Goal: Check status: Check status

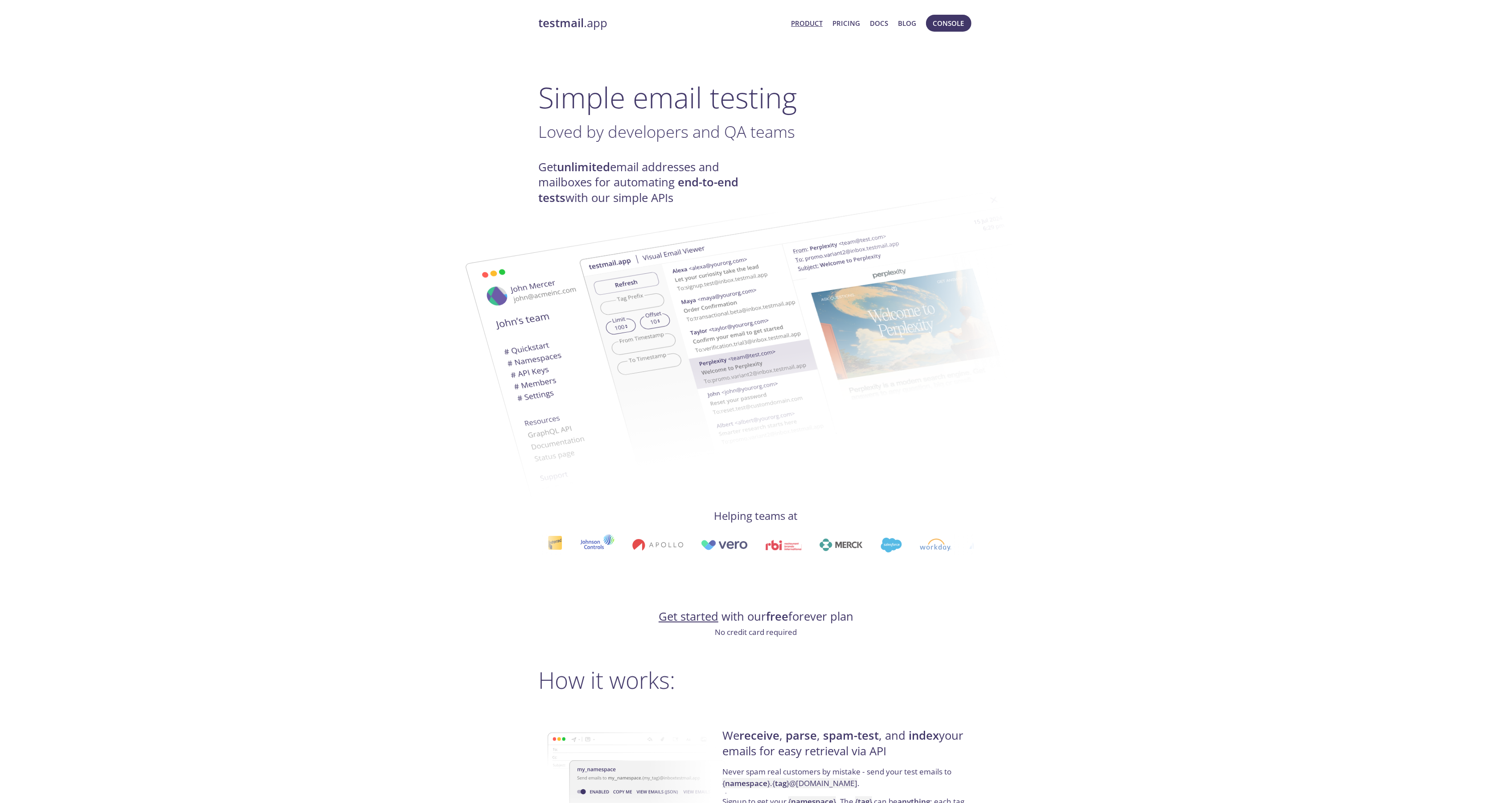
click at [937, 12] on span "Console" at bounding box center [948, 23] width 50 height 21
click at [942, 18] on span "Console" at bounding box center [948, 23] width 31 height 12
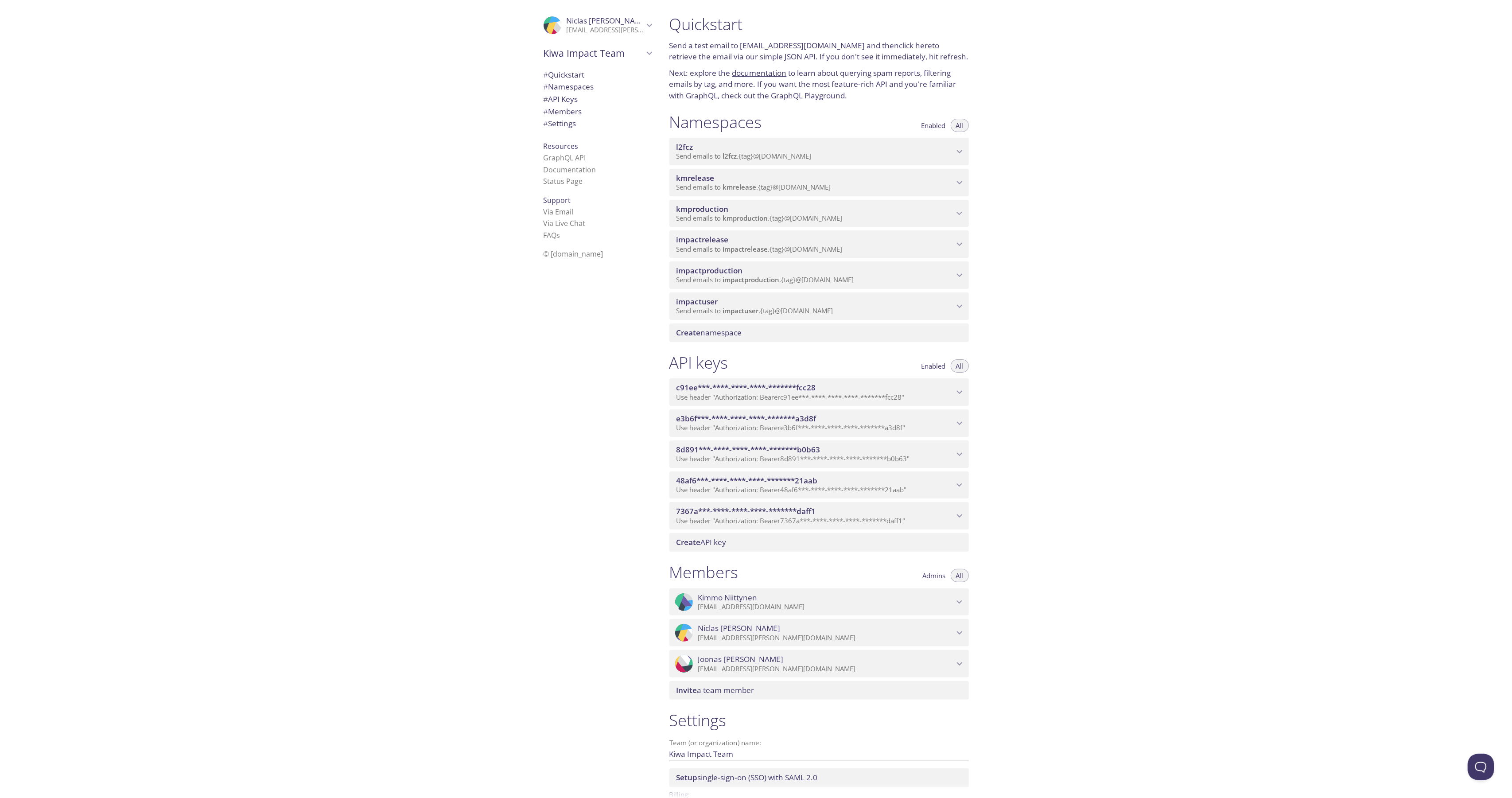
click at [767, 245] on span "impactrelease" at bounding box center [745, 249] width 45 height 9
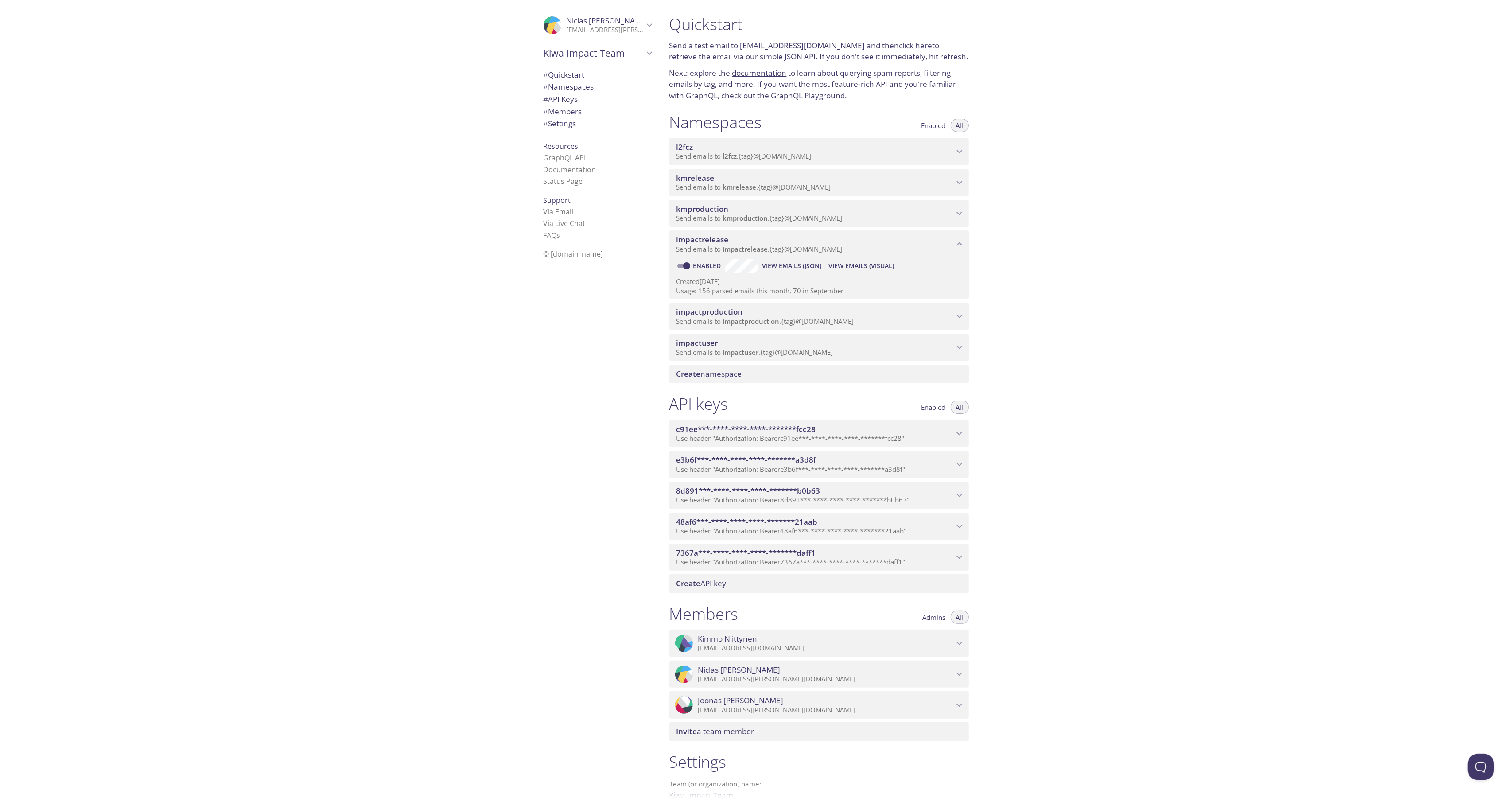
click at [856, 266] on span "View Emails (Visual)" at bounding box center [861, 266] width 65 height 11
click at [757, 210] on span "kmproduction" at bounding box center [815, 209] width 278 height 10
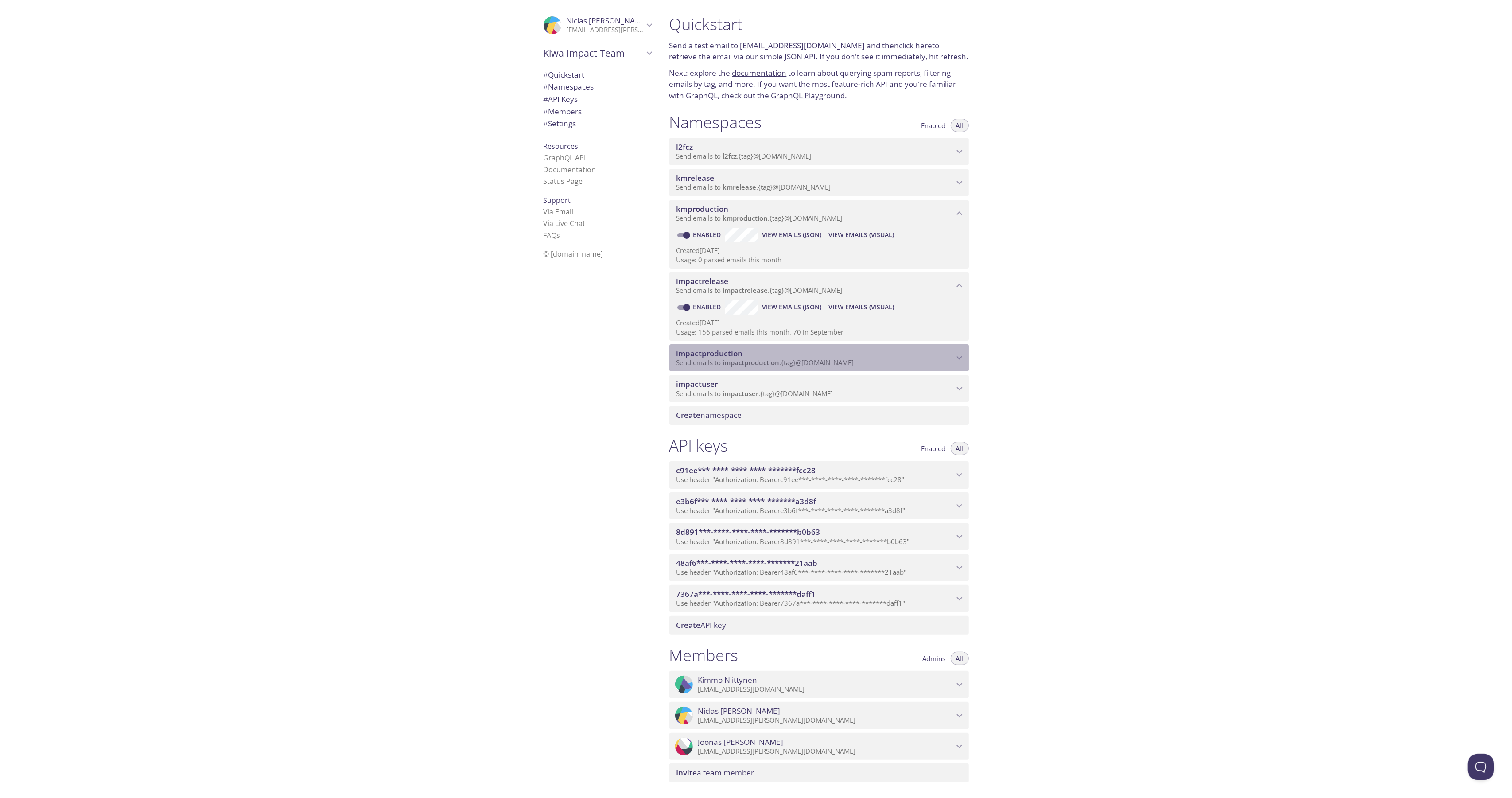
click at [770, 350] on span "impactproduction" at bounding box center [815, 353] width 278 height 10
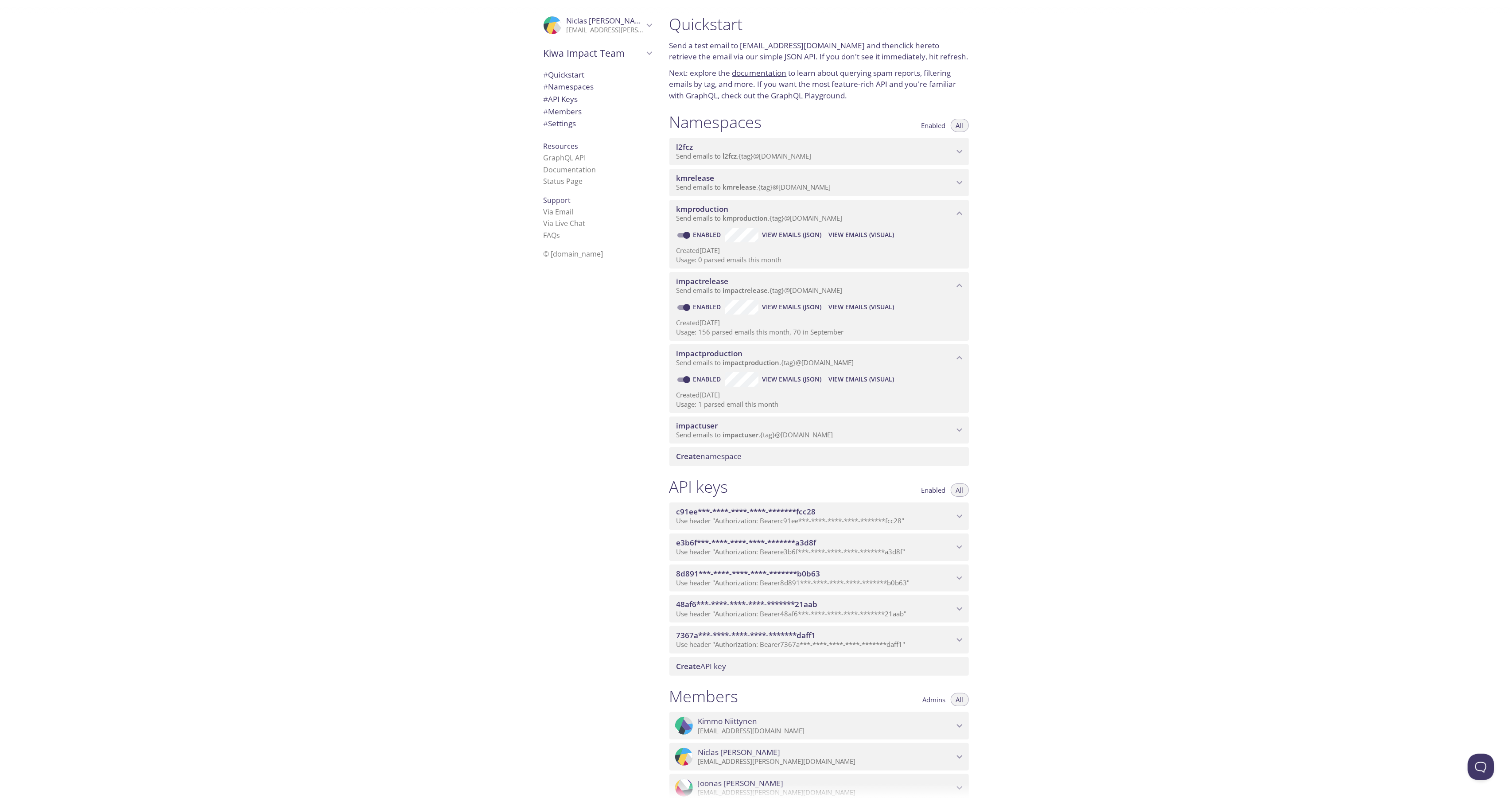
click at [846, 378] on span "View Emails (Visual)" at bounding box center [861, 379] width 65 height 11
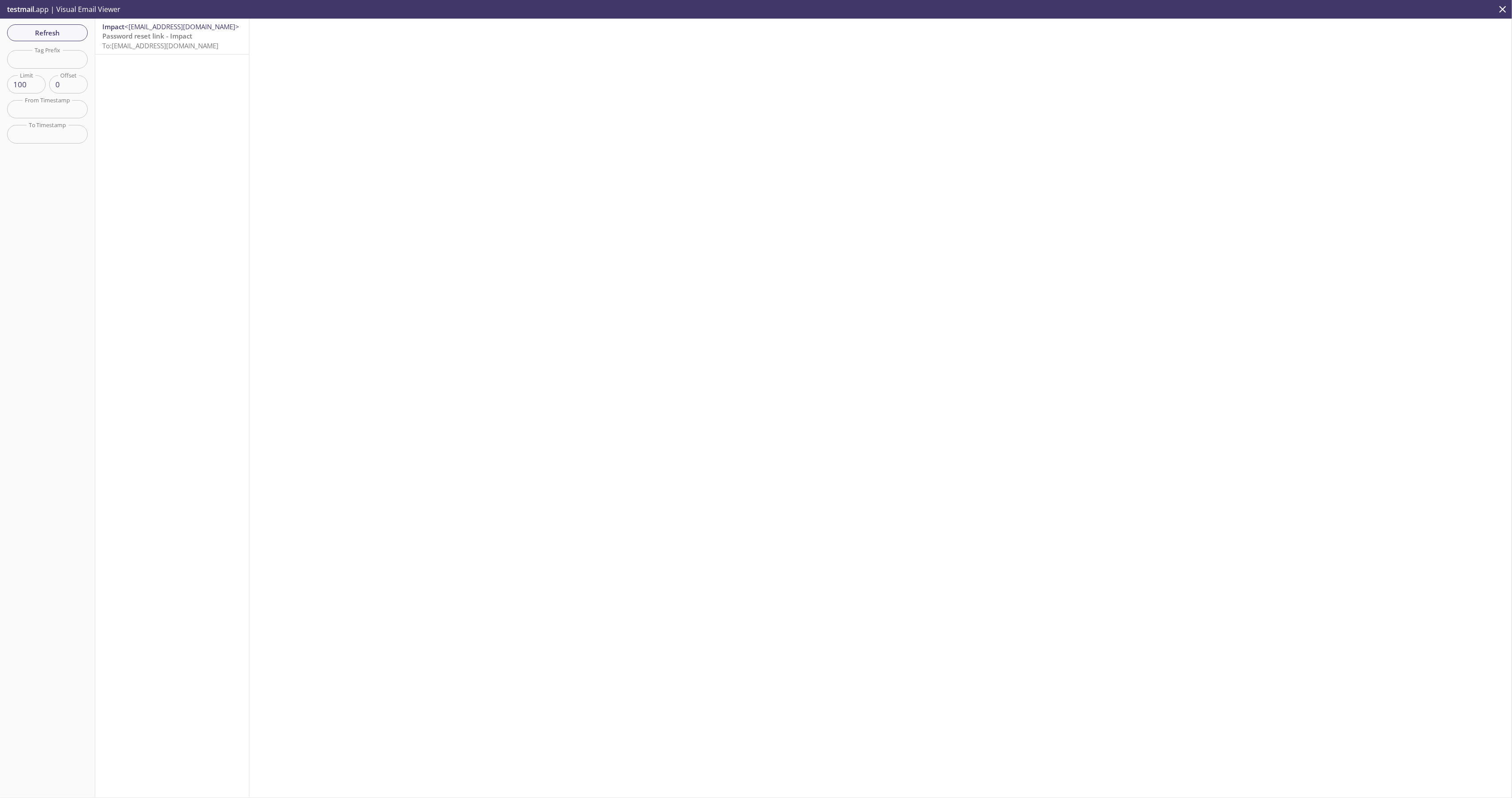
click at [144, 38] on span "Password reset link - Impact" at bounding box center [147, 36] width 90 height 9
click at [204, 122] on div "Impact <[EMAIL_ADDRESS][DOMAIN_NAME]> Password reset link - Impact To: [EMAIL_A…" at bounding box center [172, 408] width 154 height 779
click at [73, 40] on button "Refresh" at bounding box center [48, 33] width 81 height 17
click at [150, 52] on div "Impact <[EMAIL_ADDRESS][DOMAIN_NAME]> Password reset link - Impact To: [EMAIL_A…" at bounding box center [172, 36] width 153 height 35
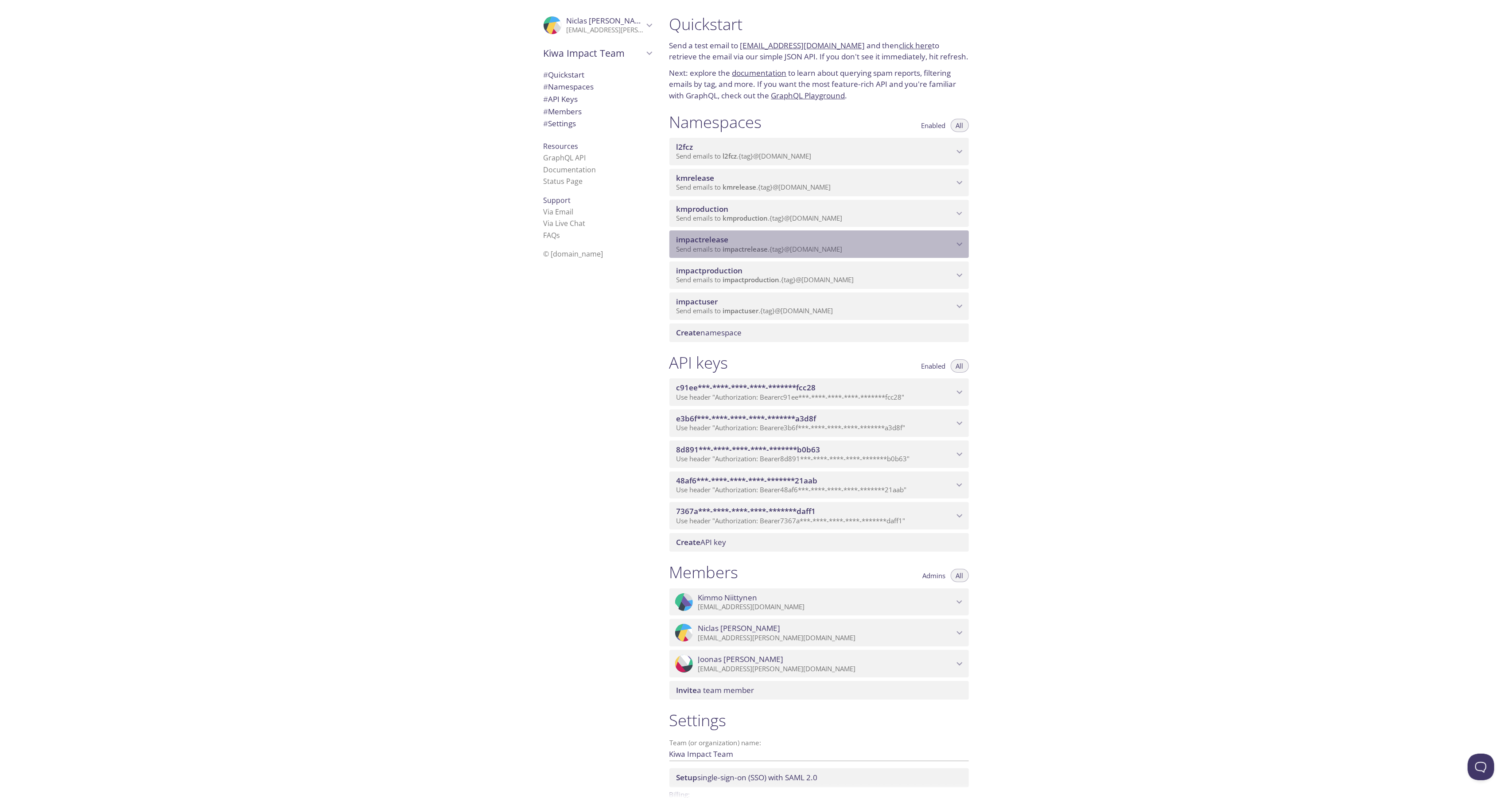
click at [751, 245] on span "impactrelease" at bounding box center [745, 249] width 45 height 9
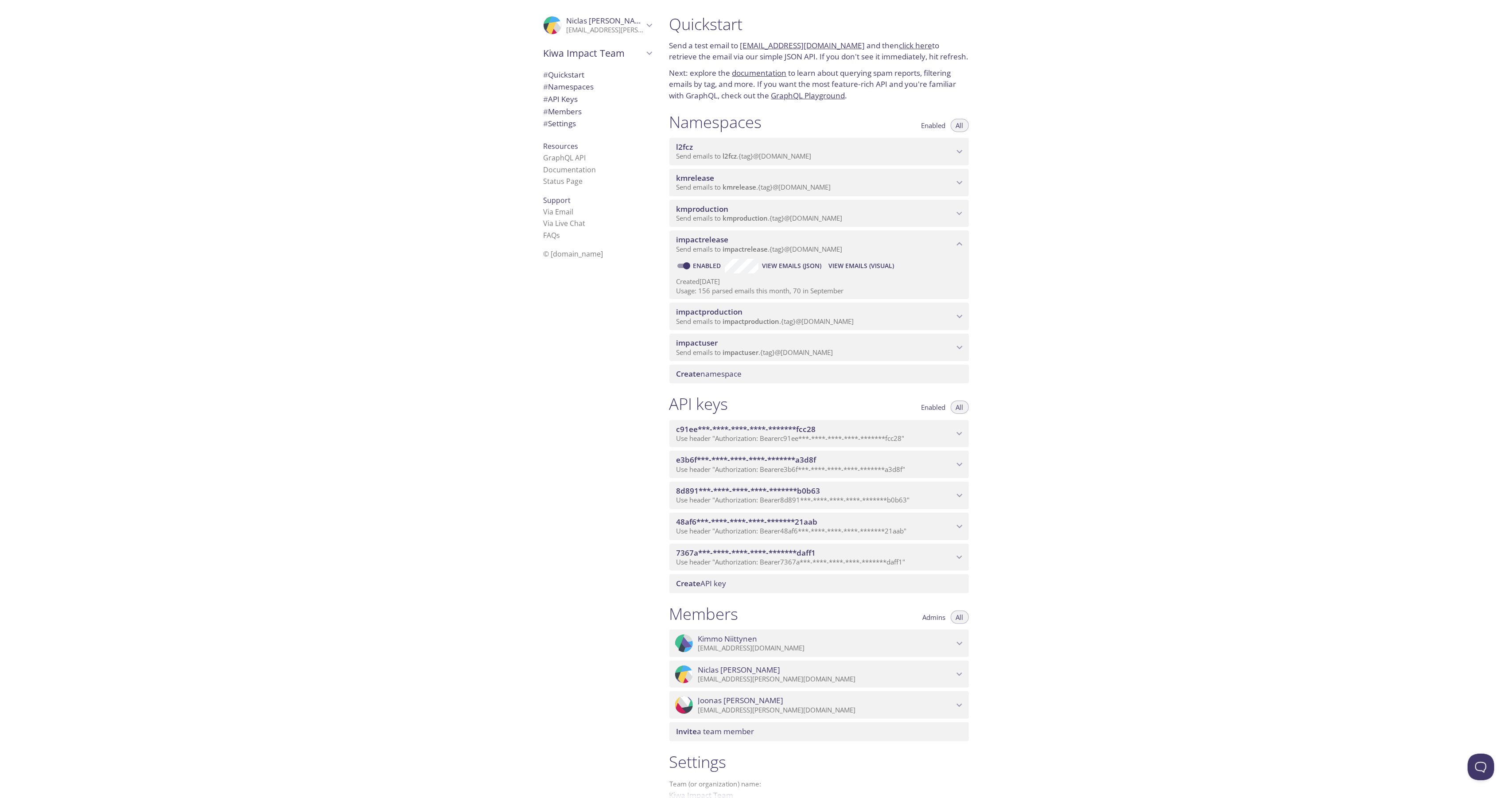
click at [867, 267] on span "View Emails (Visual)" at bounding box center [861, 266] width 65 height 11
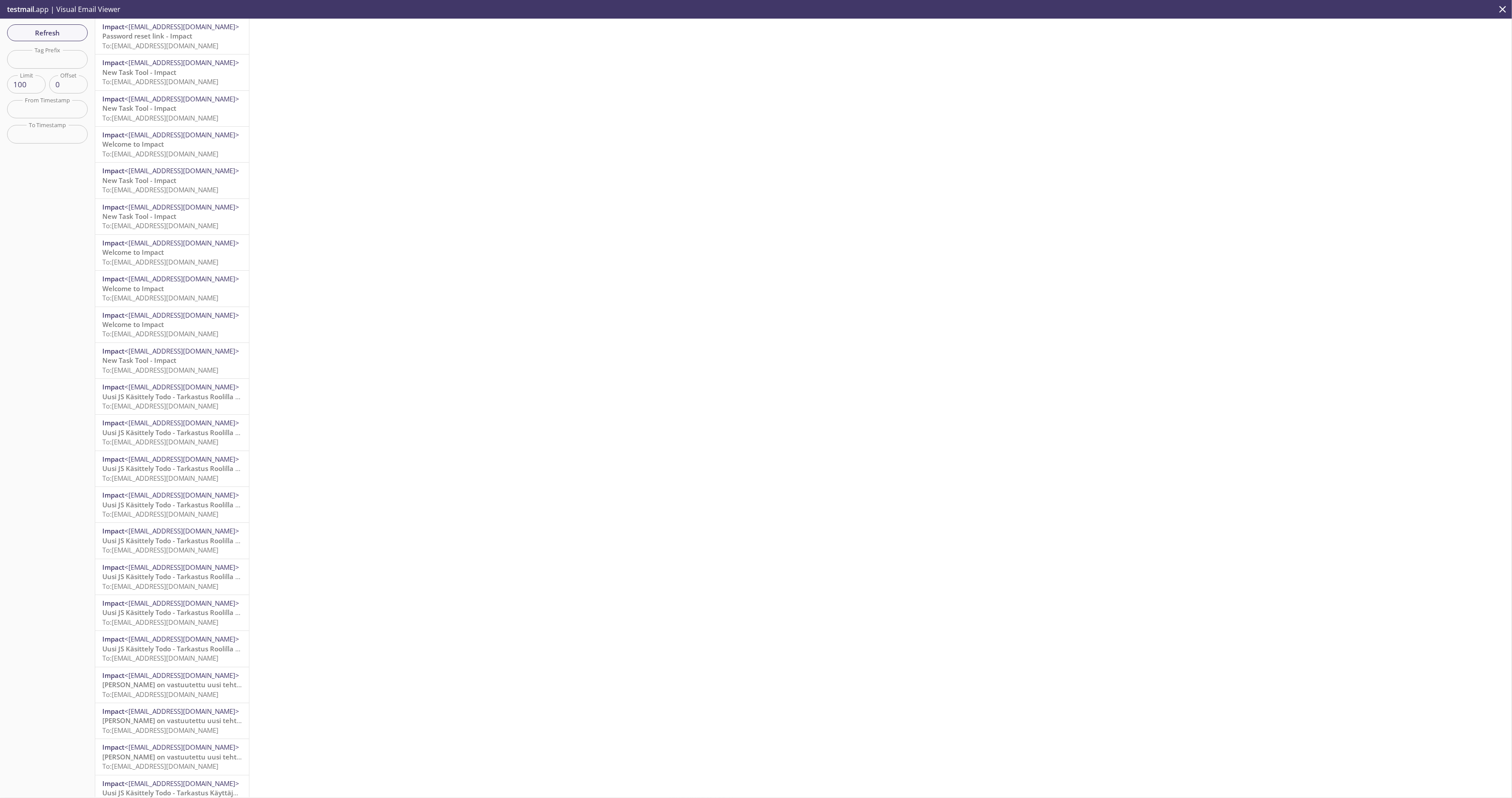
click at [155, 45] on span "To: [EMAIL_ADDRESS][DOMAIN_NAME]" at bounding box center [160, 46] width 116 height 9
click at [70, 27] on span "Refresh" at bounding box center [47, 33] width 66 height 11
click at [178, 43] on span "To: [EMAIL_ADDRESS][DOMAIN_NAME]" at bounding box center [160, 46] width 116 height 9
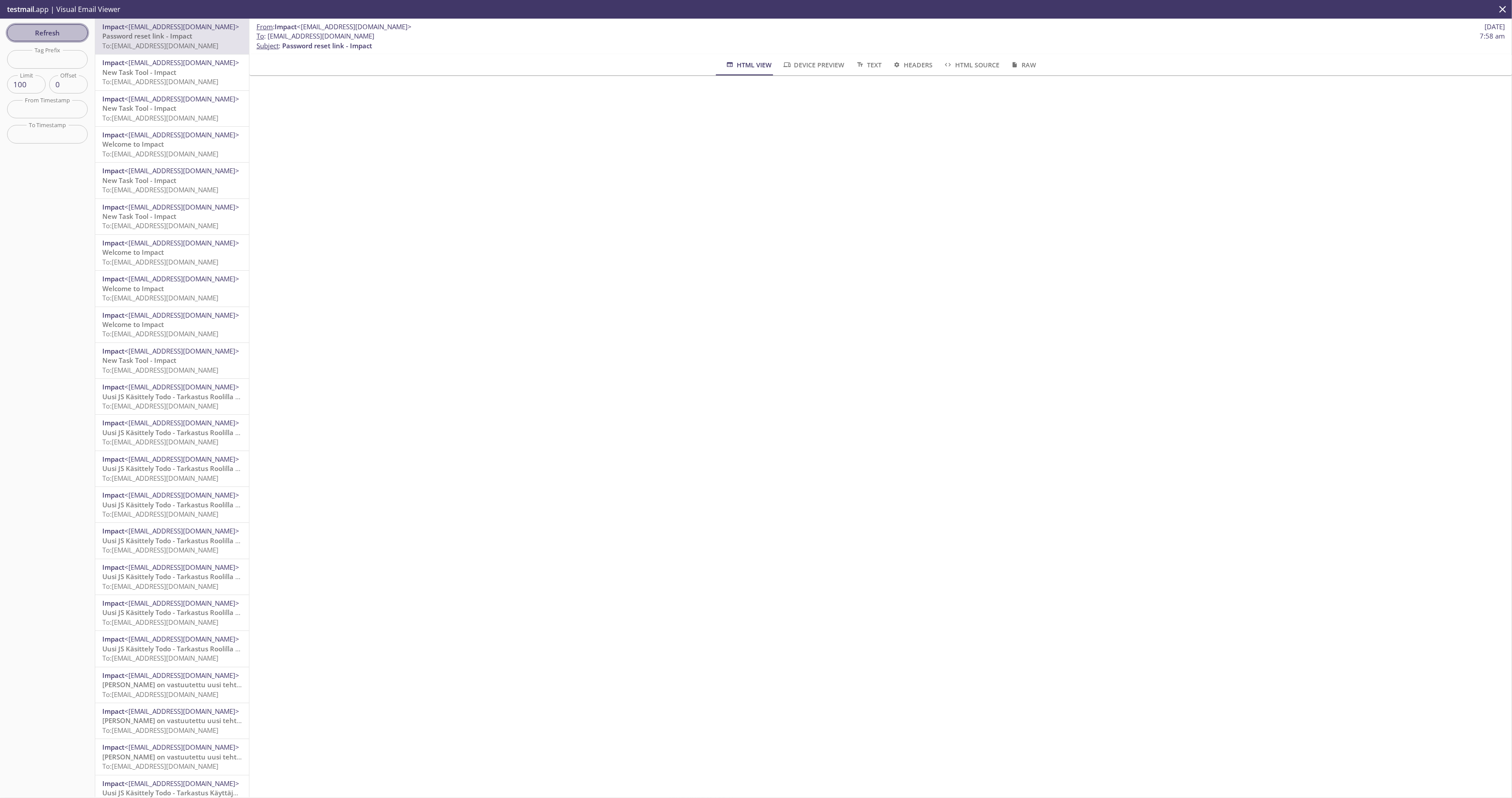
click at [70, 32] on span "Refresh" at bounding box center [47, 33] width 66 height 11
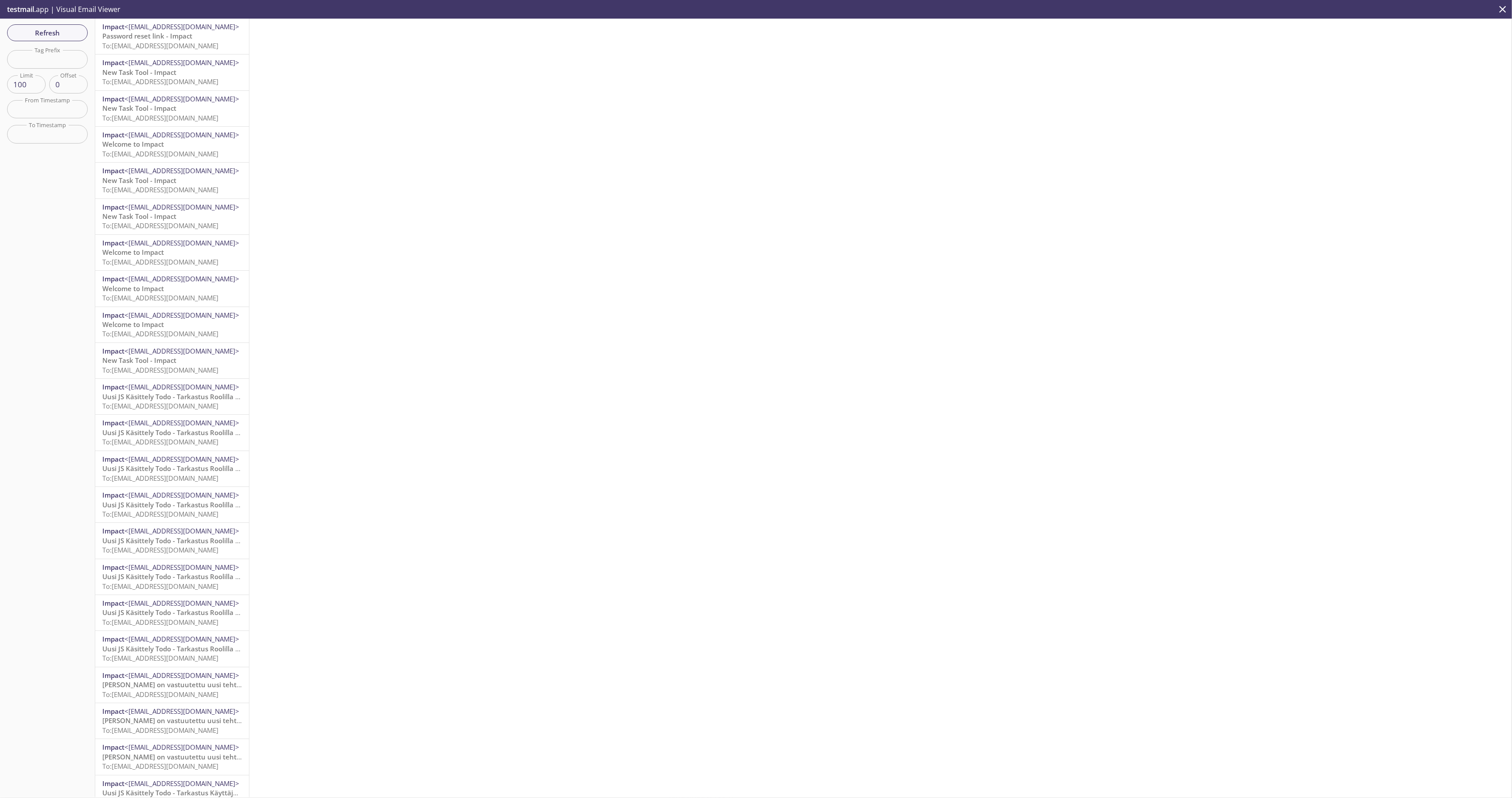
click at [164, 33] on span "Password reset link - Impact" at bounding box center [147, 36] width 90 height 9
click at [80, 31] on span "Refresh" at bounding box center [47, 33] width 66 height 11
click at [78, 27] on span "Refresh" at bounding box center [47, 33] width 66 height 11
click at [144, 52] on div "Impact <[EMAIL_ADDRESS][DOMAIN_NAME]> Password reset link - Impact To: [EMAIL_A…" at bounding box center [172, 36] width 153 height 35
click at [60, 27] on span "Refresh" at bounding box center [47, 33] width 66 height 11
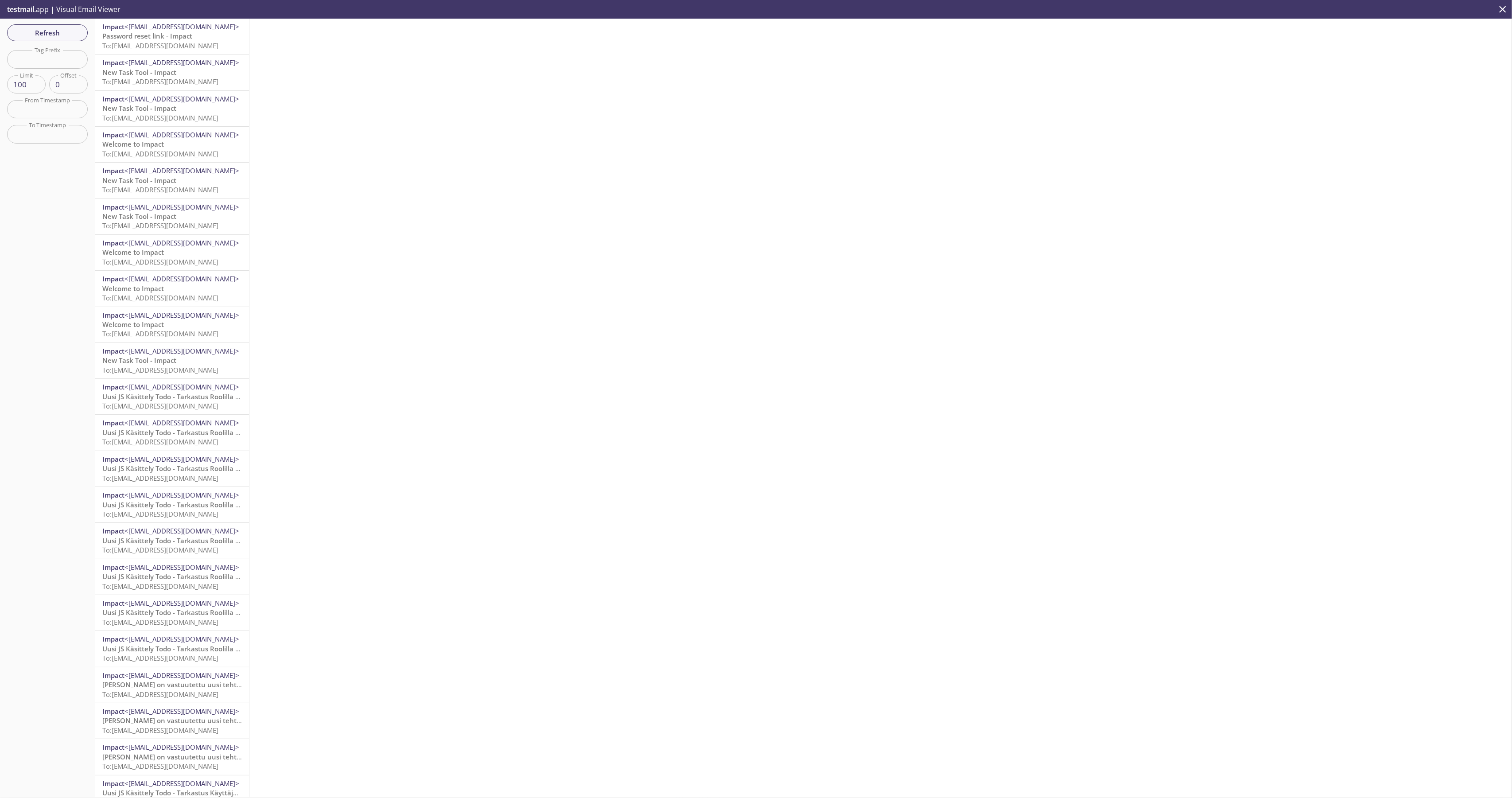
click at [172, 43] on span "To: [EMAIL_ADDRESS][DOMAIN_NAME]" at bounding box center [160, 46] width 116 height 9
drag, startPoint x: 433, startPoint y: 500, endPoint x: 446, endPoint y: 474, distance: 29.1
click at [433, 494] on div "From : Impact <[EMAIL_ADDRESS][DOMAIN_NAME]> [DATE] To : [EMAIL_ADDRESS][DOMAIN…" at bounding box center [880, 408] width 1263 height 779
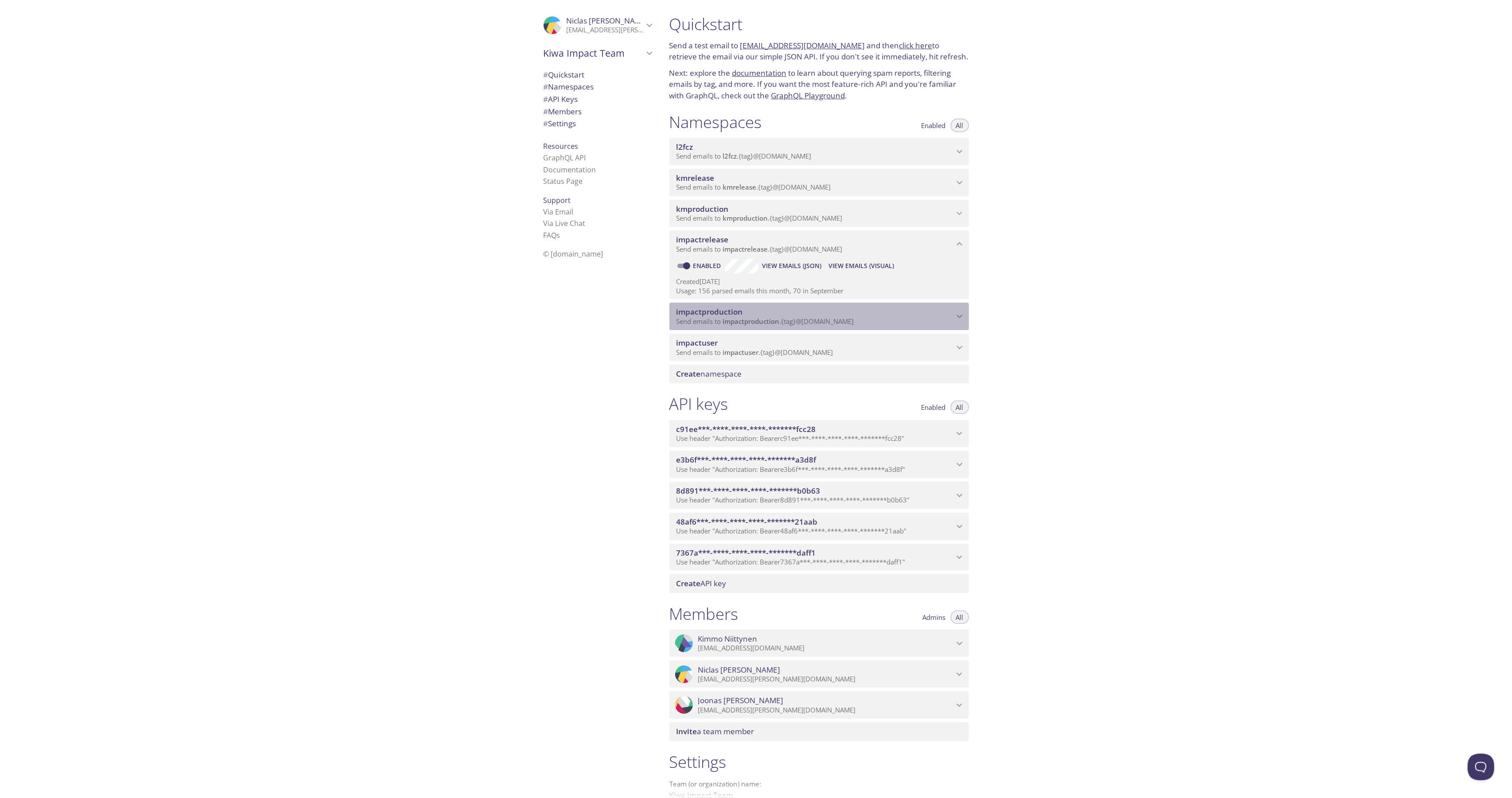
click at [760, 314] on span "impactproduction" at bounding box center [815, 311] width 278 height 10
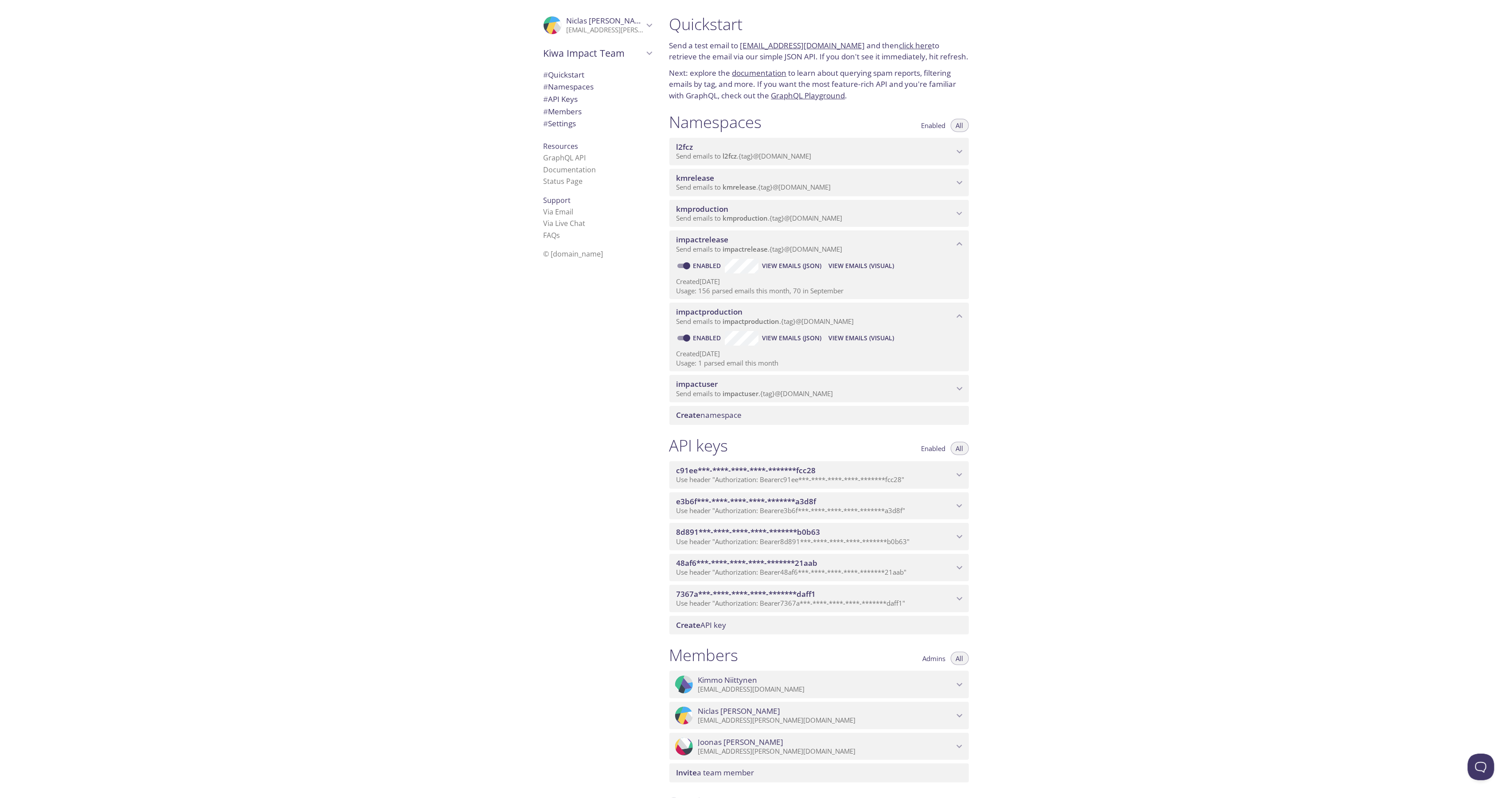
click at [834, 339] on span "View Emails (Visual)" at bounding box center [861, 338] width 65 height 11
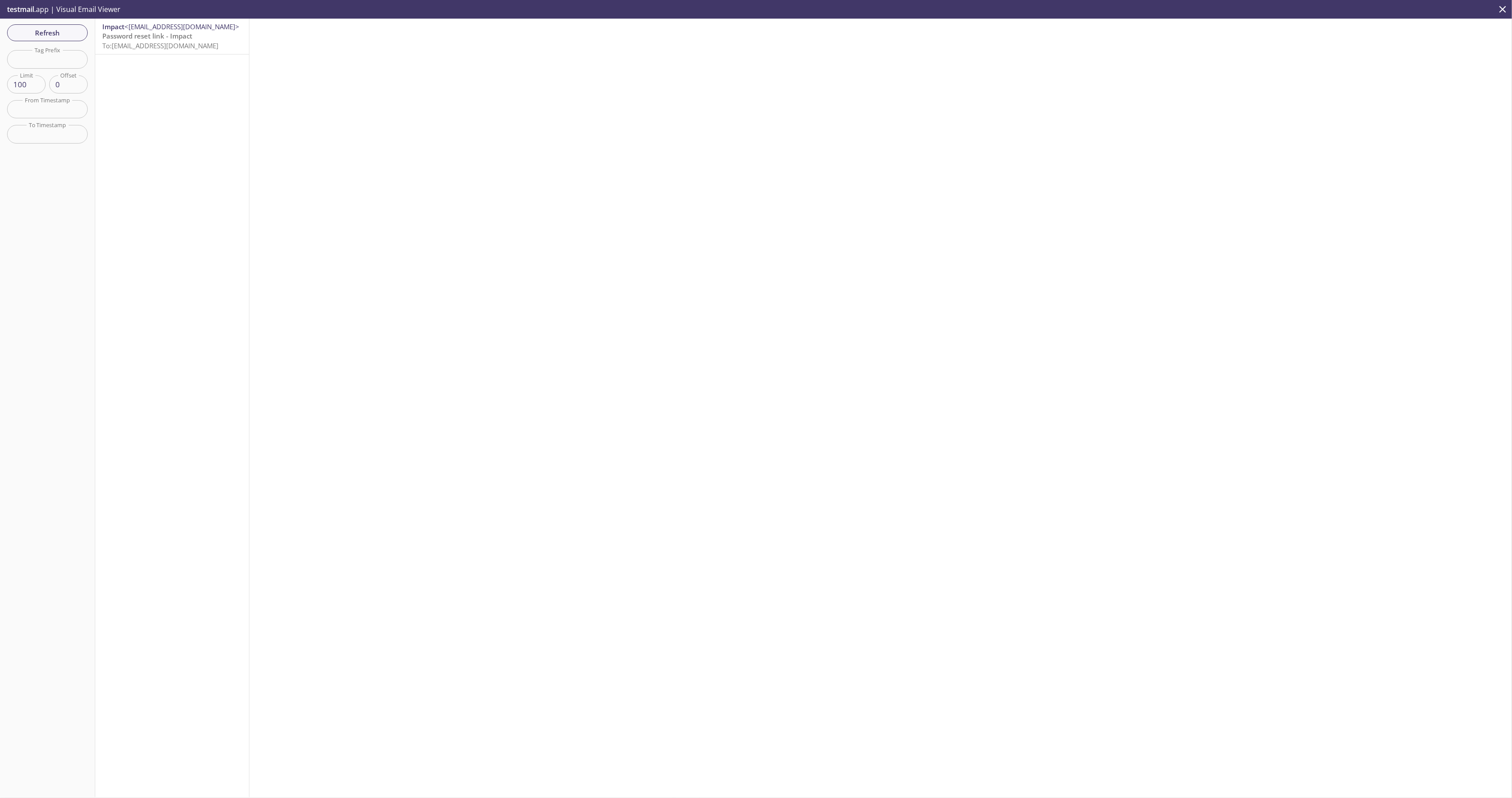
click at [182, 43] on span "To: [EMAIL_ADDRESS][DOMAIN_NAME]" at bounding box center [160, 46] width 116 height 9
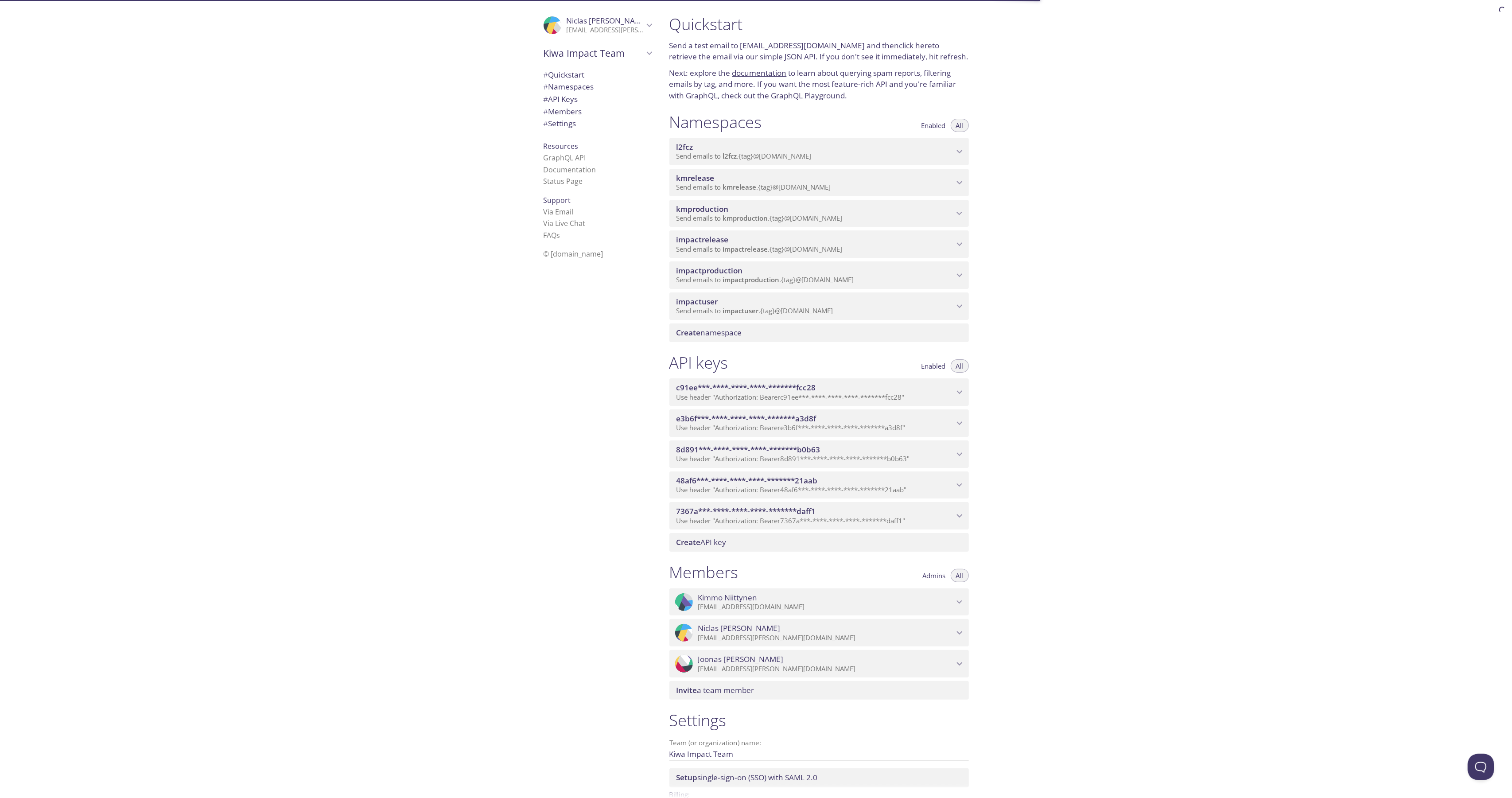
click at [746, 248] on span "impactrelease" at bounding box center [745, 249] width 45 height 9
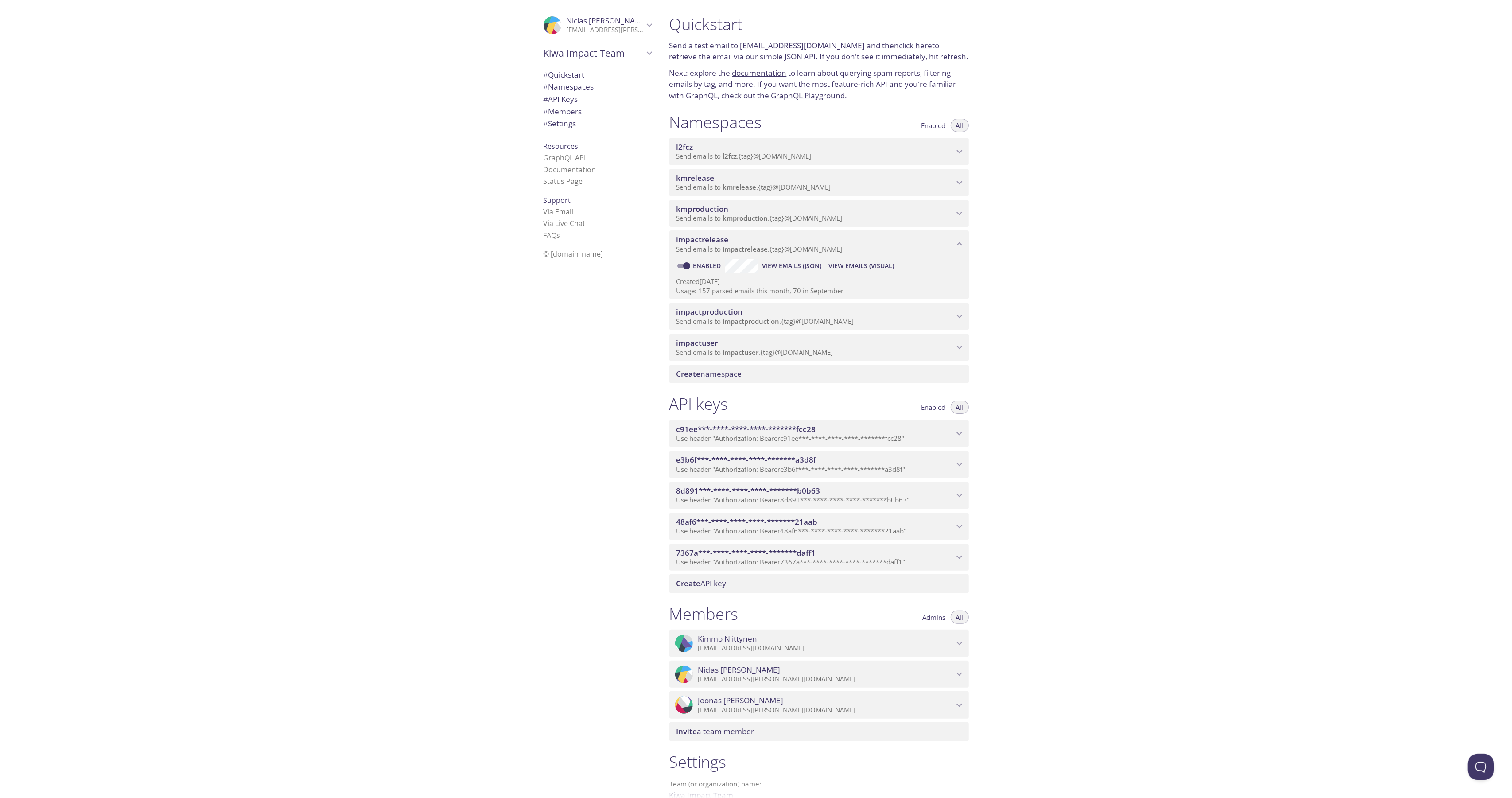
click at [858, 264] on span "View Emails (Visual)" at bounding box center [861, 266] width 65 height 11
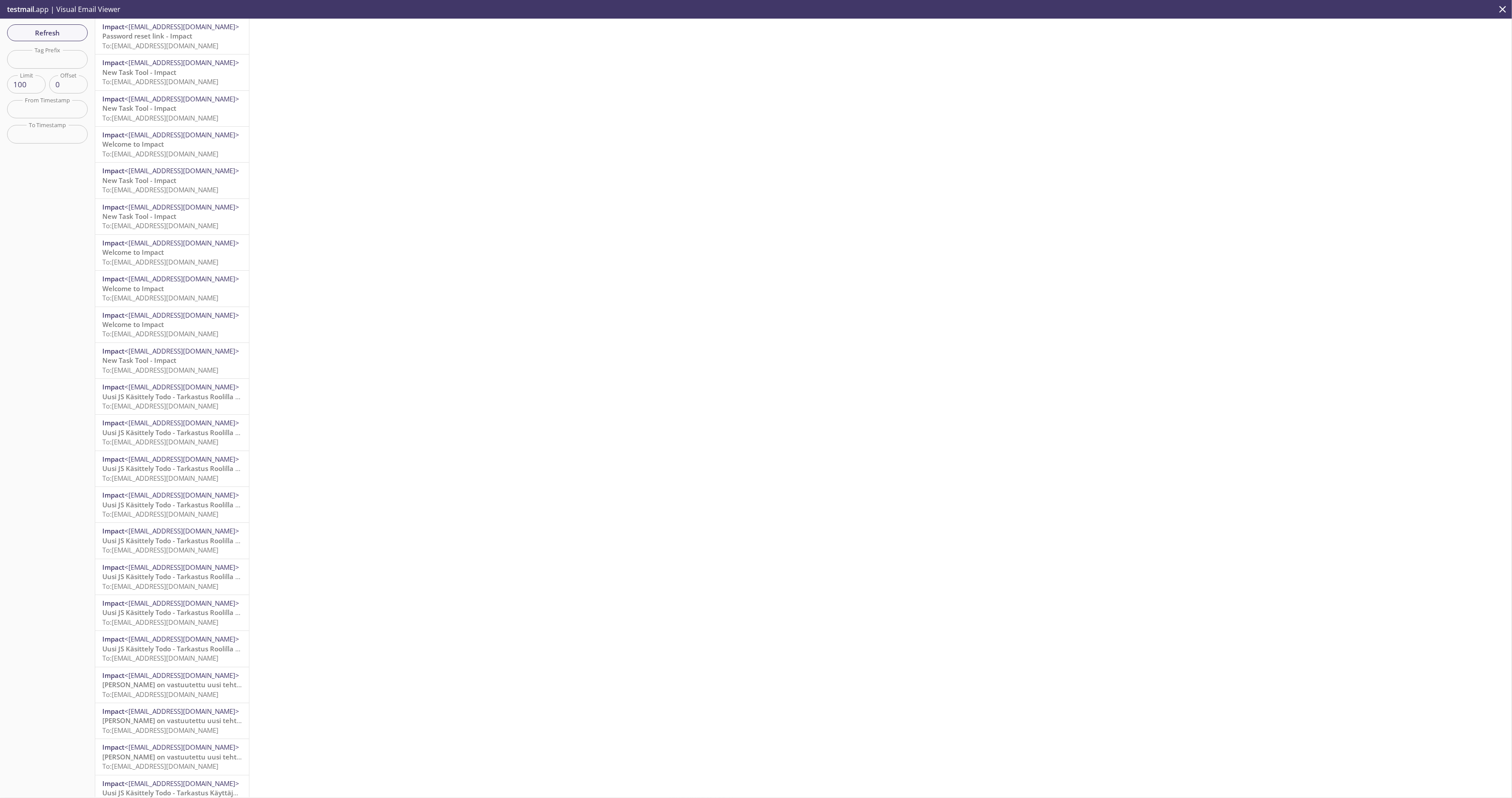
click at [171, 45] on span "To: [EMAIL_ADDRESS][DOMAIN_NAME]" at bounding box center [160, 46] width 116 height 9
click at [57, 29] on span "Refresh" at bounding box center [47, 33] width 66 height 11
click at [158, 44] on span "To: [EMAIL_ADDRESS][DOMAIN_NAME]" at bounding box center [160, 46] width 116 height 9
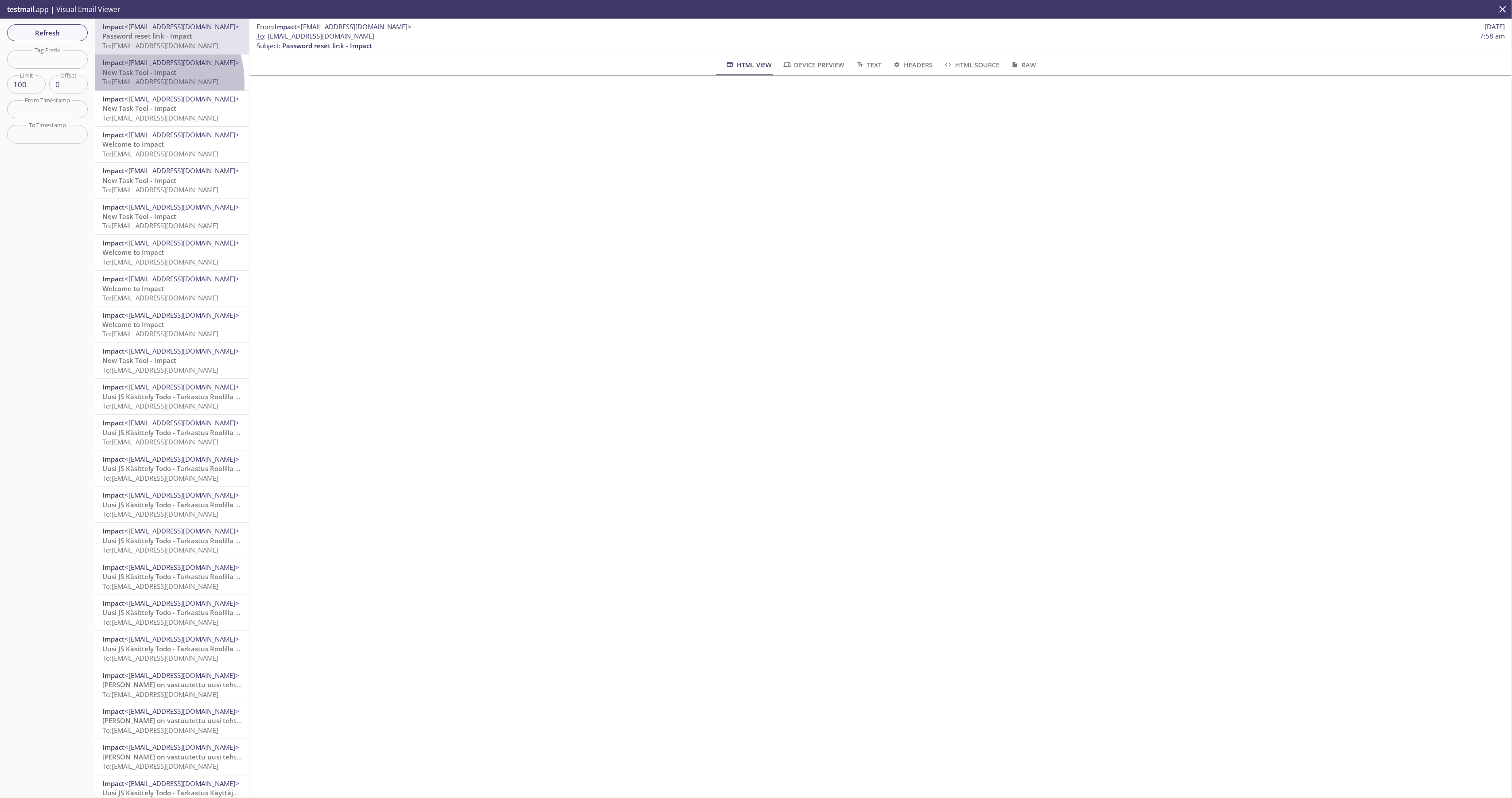
click at [137, 83] on span "To: [EMAIL_ADDRESS][DOMAIN_NAME]" at bounding box center [160, 81] width 116 height 9
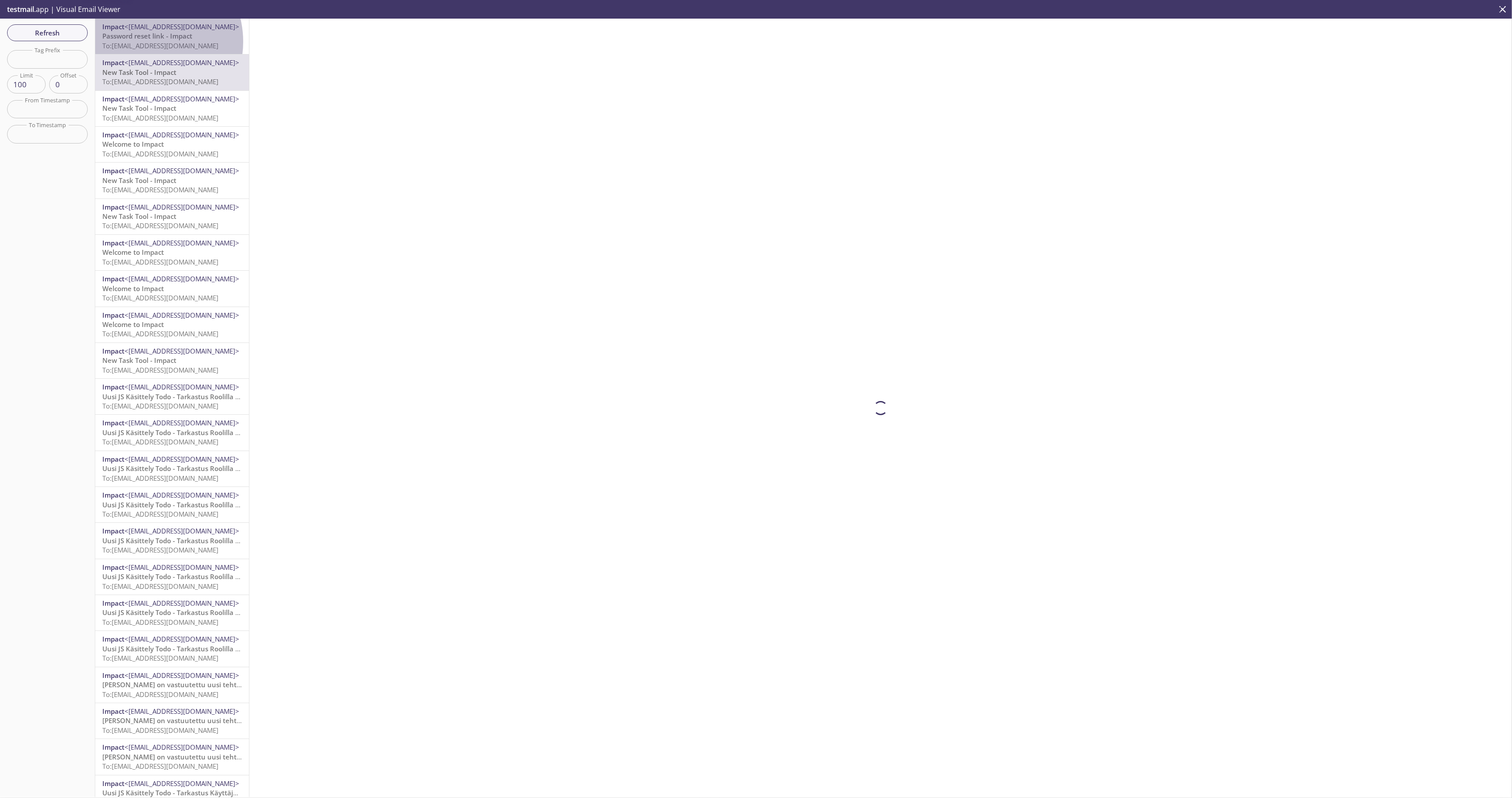
click at [145, 41] on span "To: [EMAIL_ADDRESS][DOMAIN_NAME]" at bounding box center [160, 46] width 116 height 9
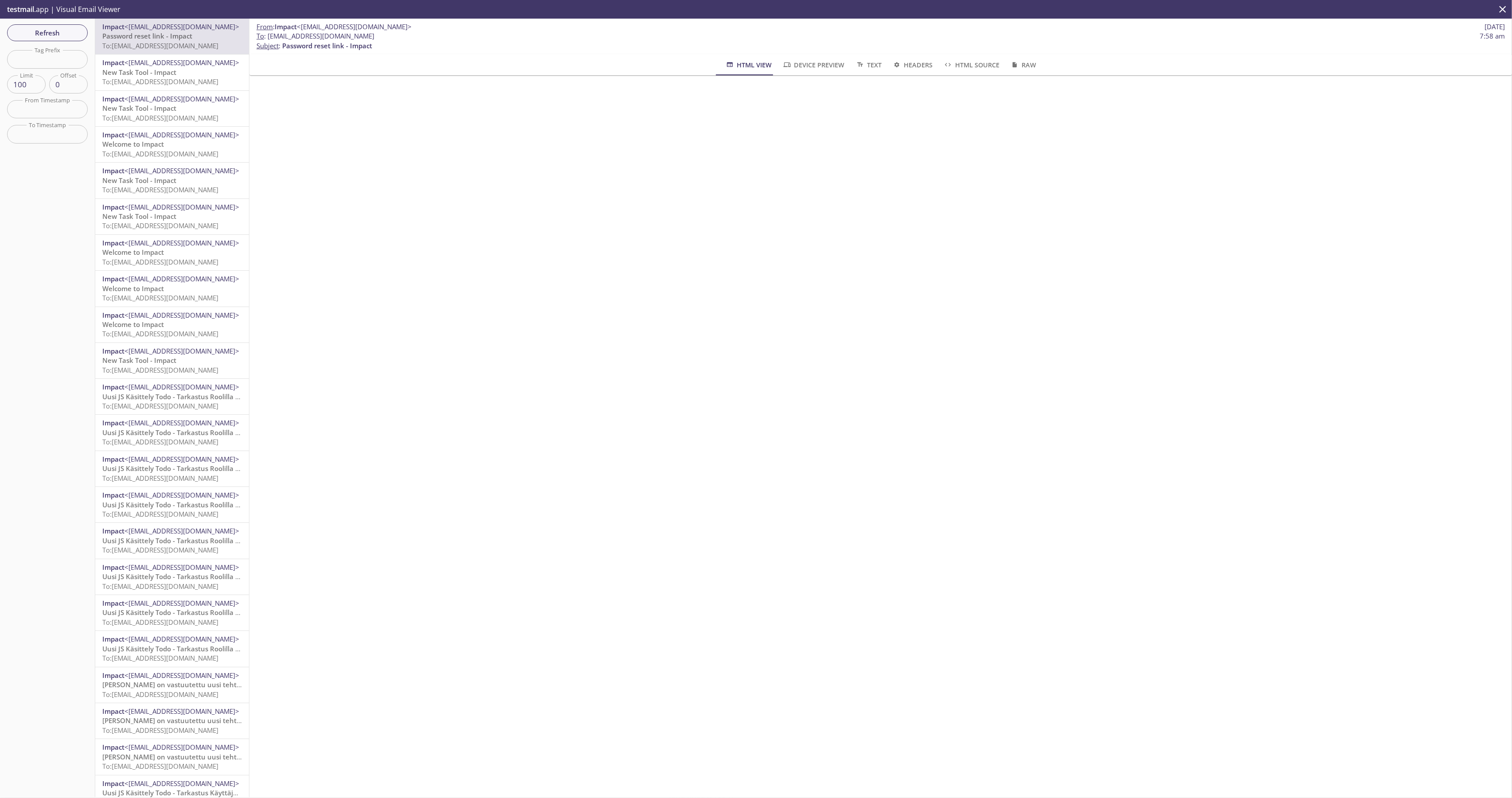
drag, startPoint x: 63, startPoint y: 15, endPoint x: 58, endPoint y: 24, distance: 10.3
click at [63, 16] on p "testmail .app | Visual Email Viewer" at bounding box center [63, 9] width 126 height 18
click at [58, 25] on button "Refresh" at bounding box center [48, 33] width 81 height 17
click at [171, 40] on span "Password reset link - Impact" at bounding box center [147, 36] width 90 height 9
click at [38, 27] on span "Refresh" at bounding box center [47, 33] width 66 height 11
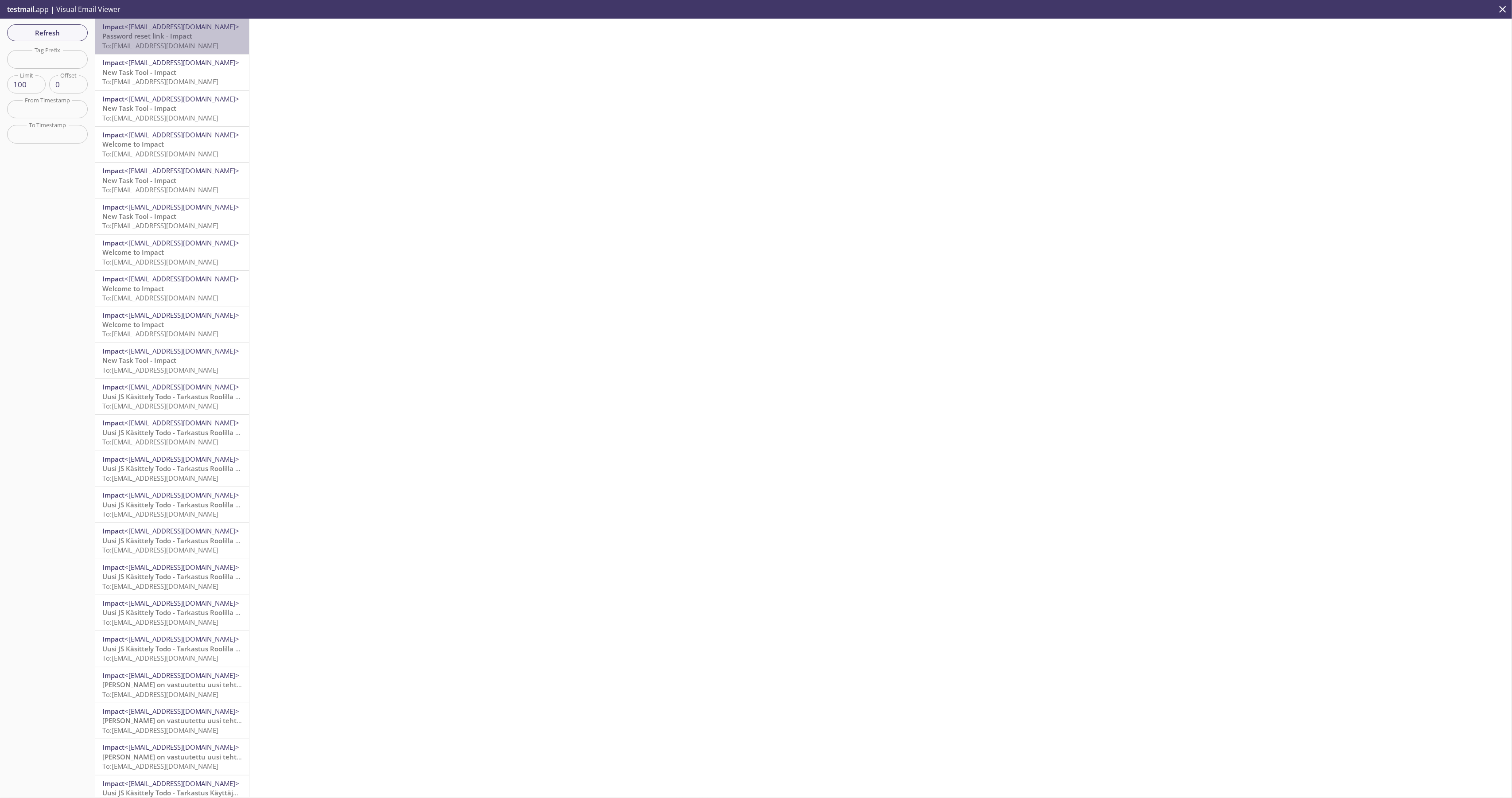
click at [187, 54] on div "Impact <[EMAIL_ADDRESS][DOMAIN_NAME]> Password reset link - Impact To: [EMAIL_A…" at bounding box center [172, 36] width 153 height 35
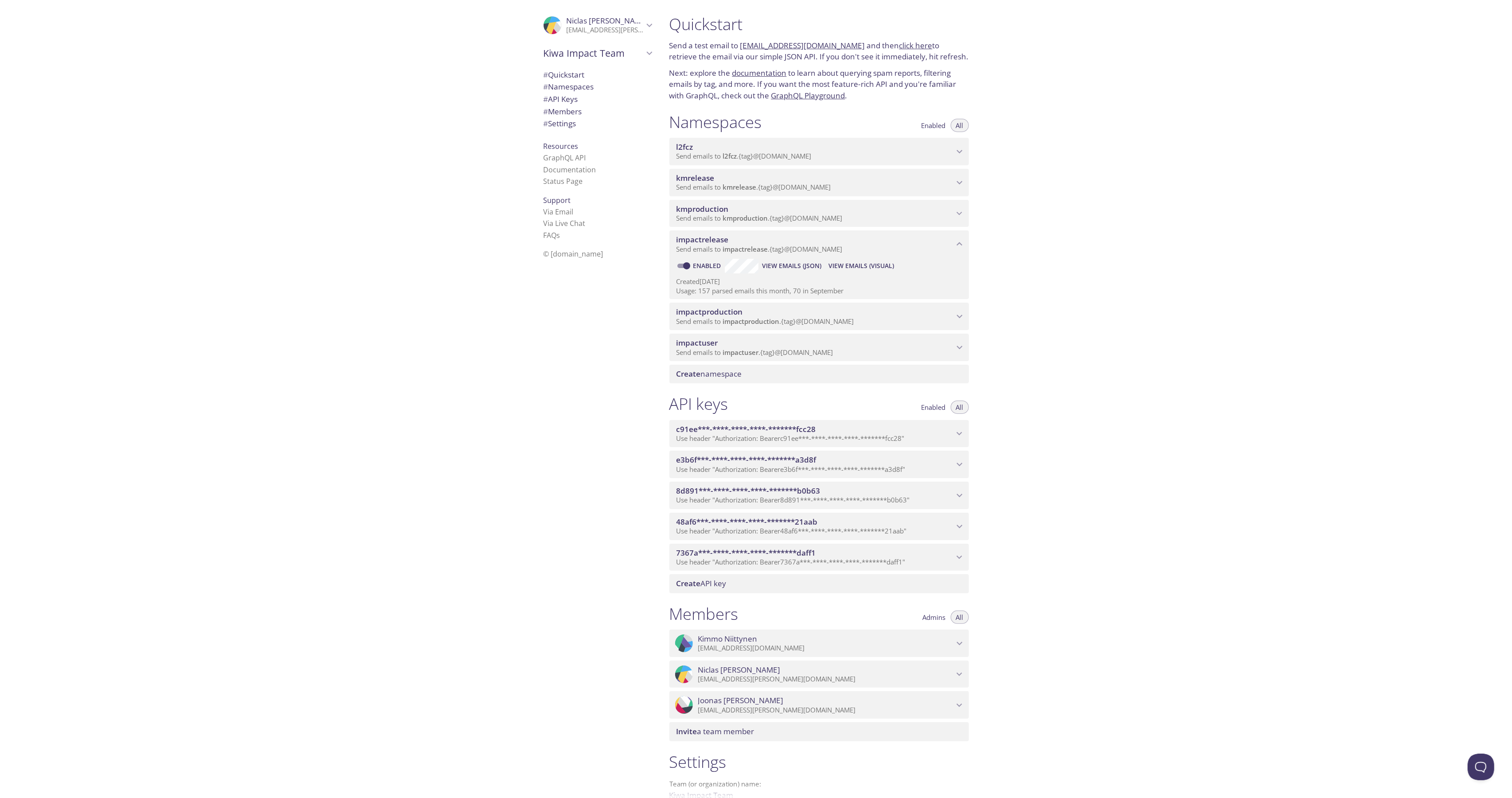
drag, startPoint x: 775, startPoint y: 311, endPoint x: 774, endPoint y: 316, distance: 5.1
click at [774, 316] on span "impactproduction" at bounding box center [815, 311] width 278 height 10
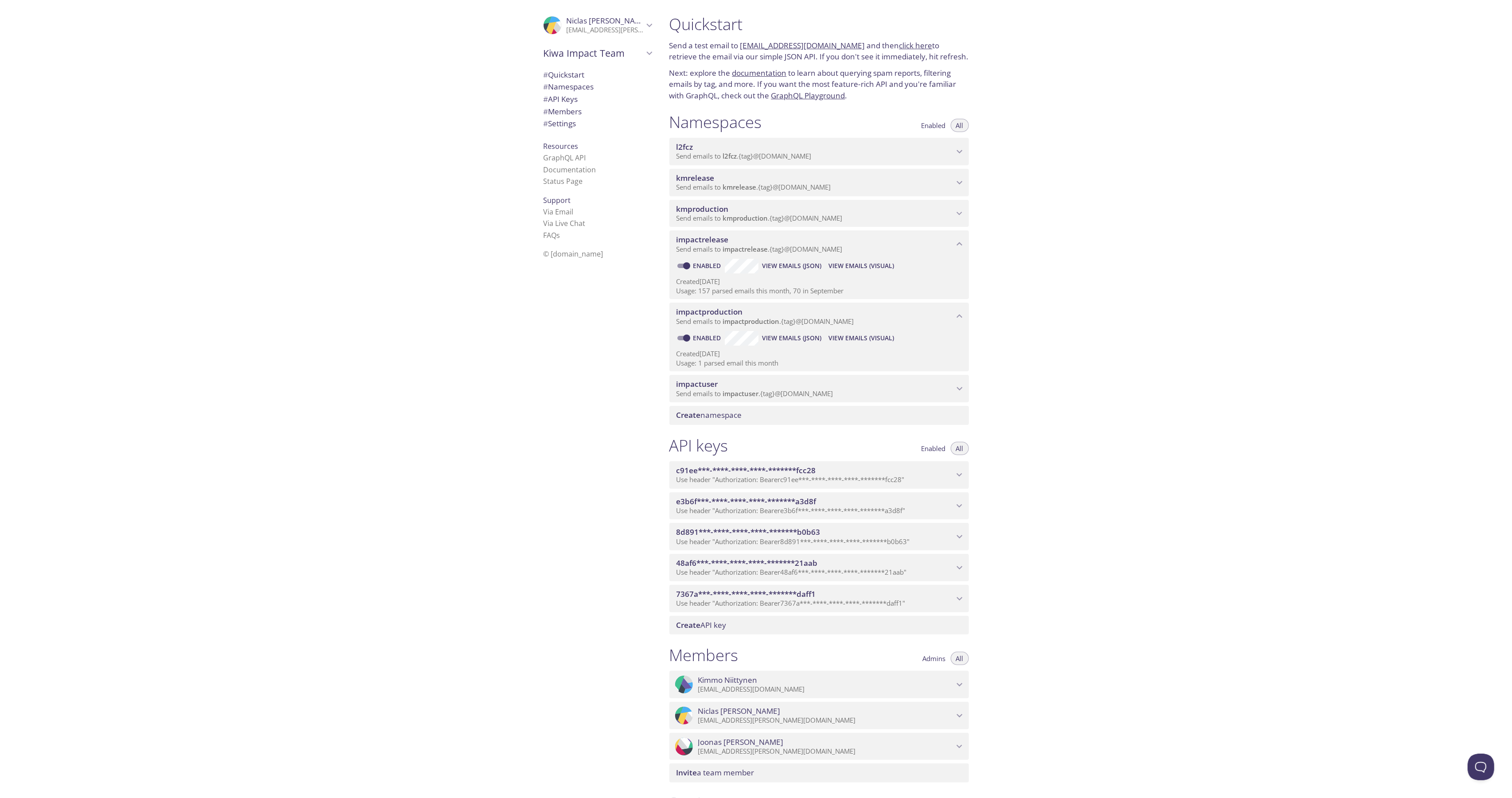
click at [874, 331] on button "View Emails (Visual)" at bounding box center [861, 338] width 72 height 14
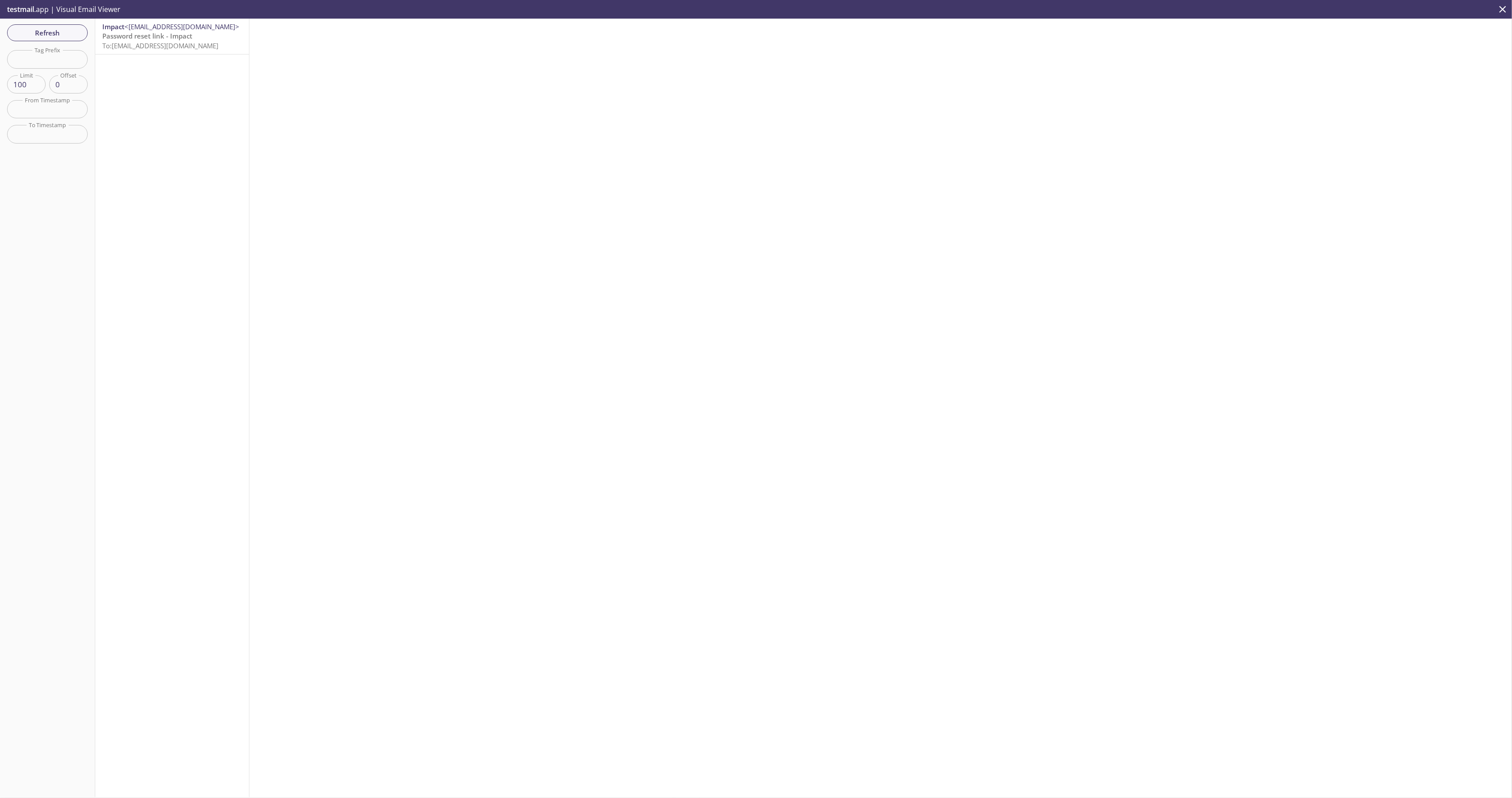
click at [157, 41] on span "To: [EMAIL_ADDRESS][DOMAIN_NAME]" at bounding box center [160, 46] width 116 height 9
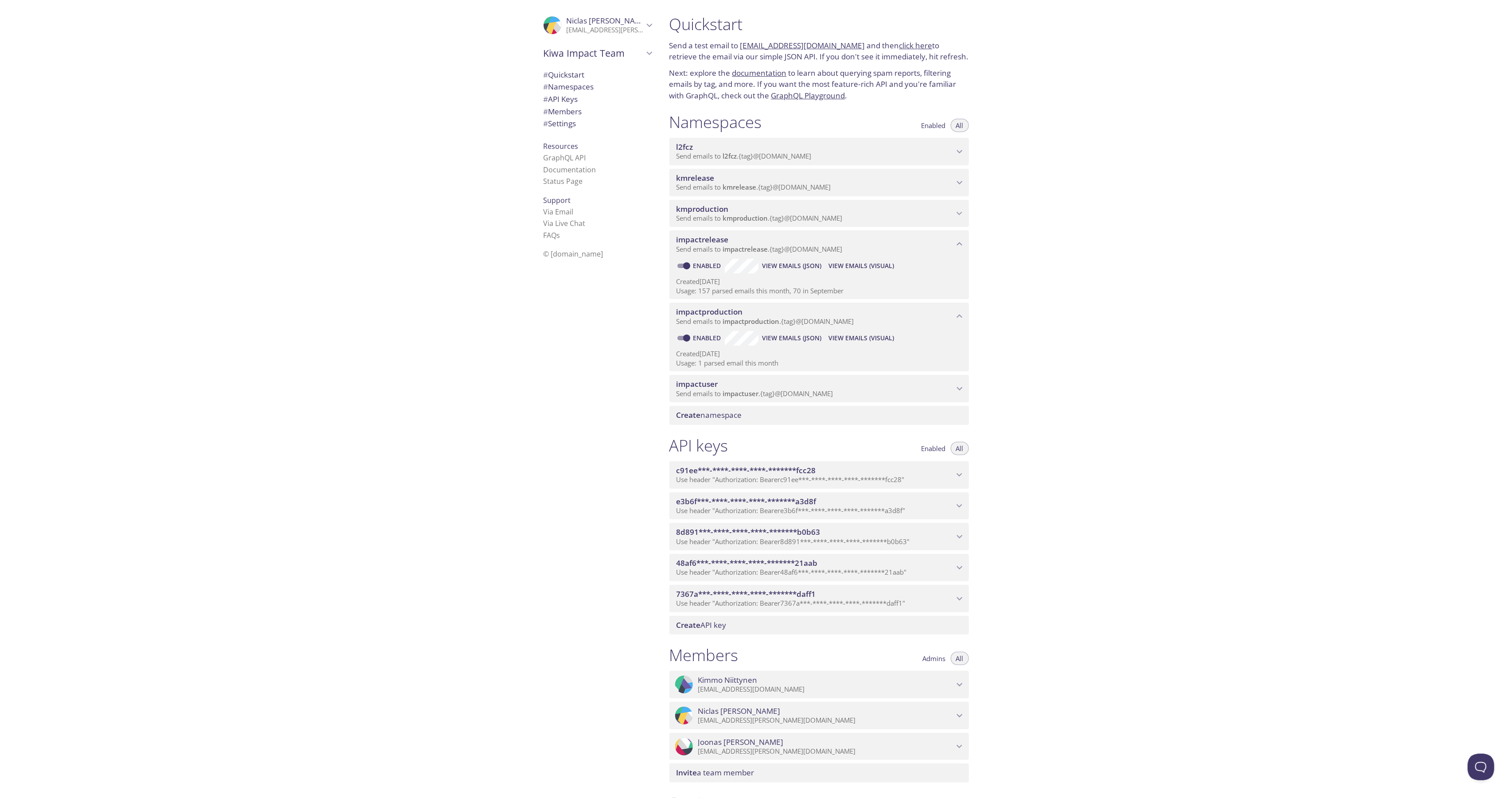
click at [848, 270] on span "View Emails (Visual)" at bounding box center [861, 266] width 65 height 11
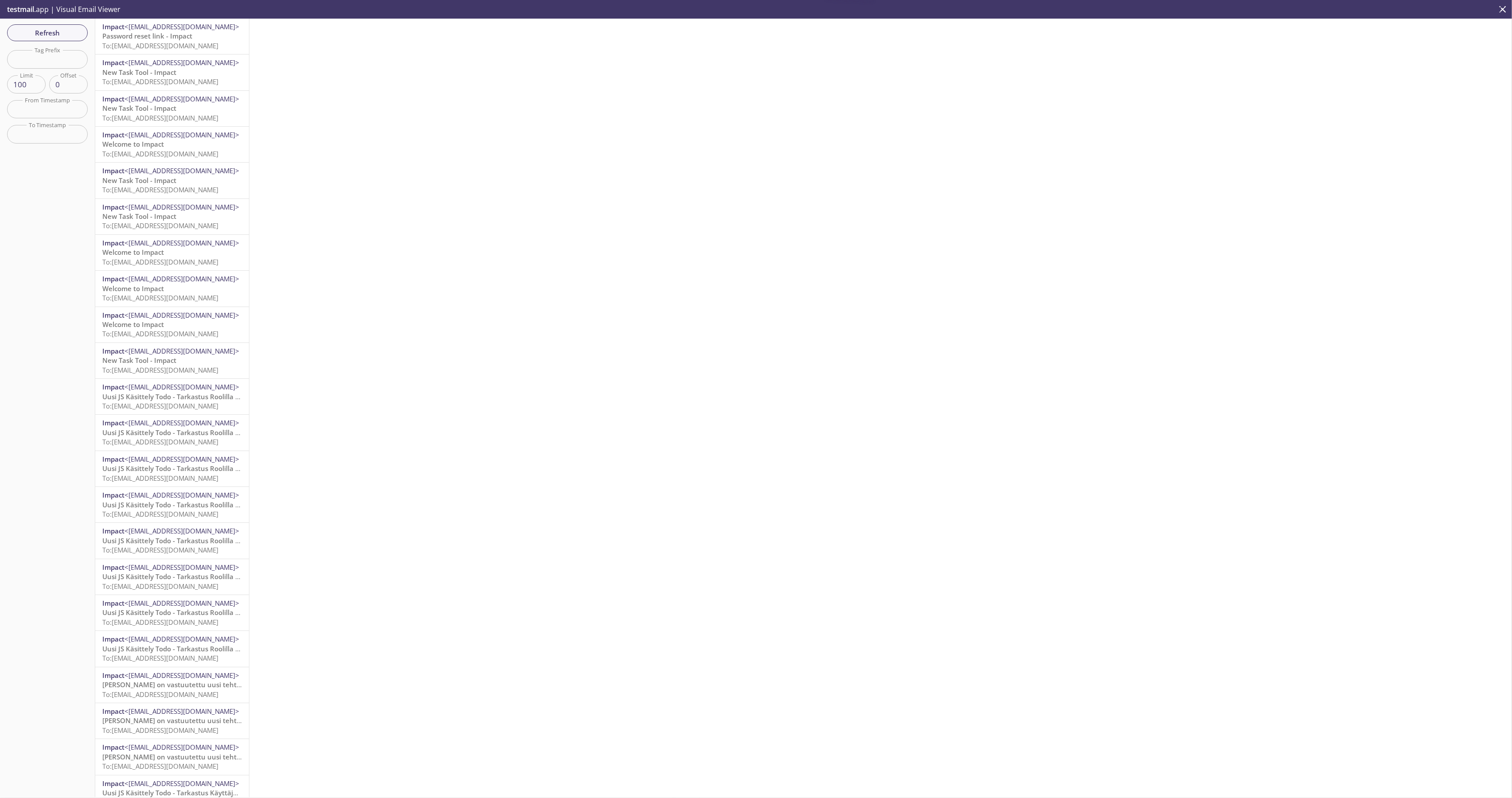
click at [162, 38] on span "Password reset link - Impact" at bounding box center [147, 36] width 90 height 9
click at [64, 29] on span "Refresh" at bounding box center [47, 33] width 66 height 11
click at [174, 31] on span "<[EMAIL_ADDRESS][DOMAIN_NAME]>" at bounding box center [182, 26] width 115 height 9
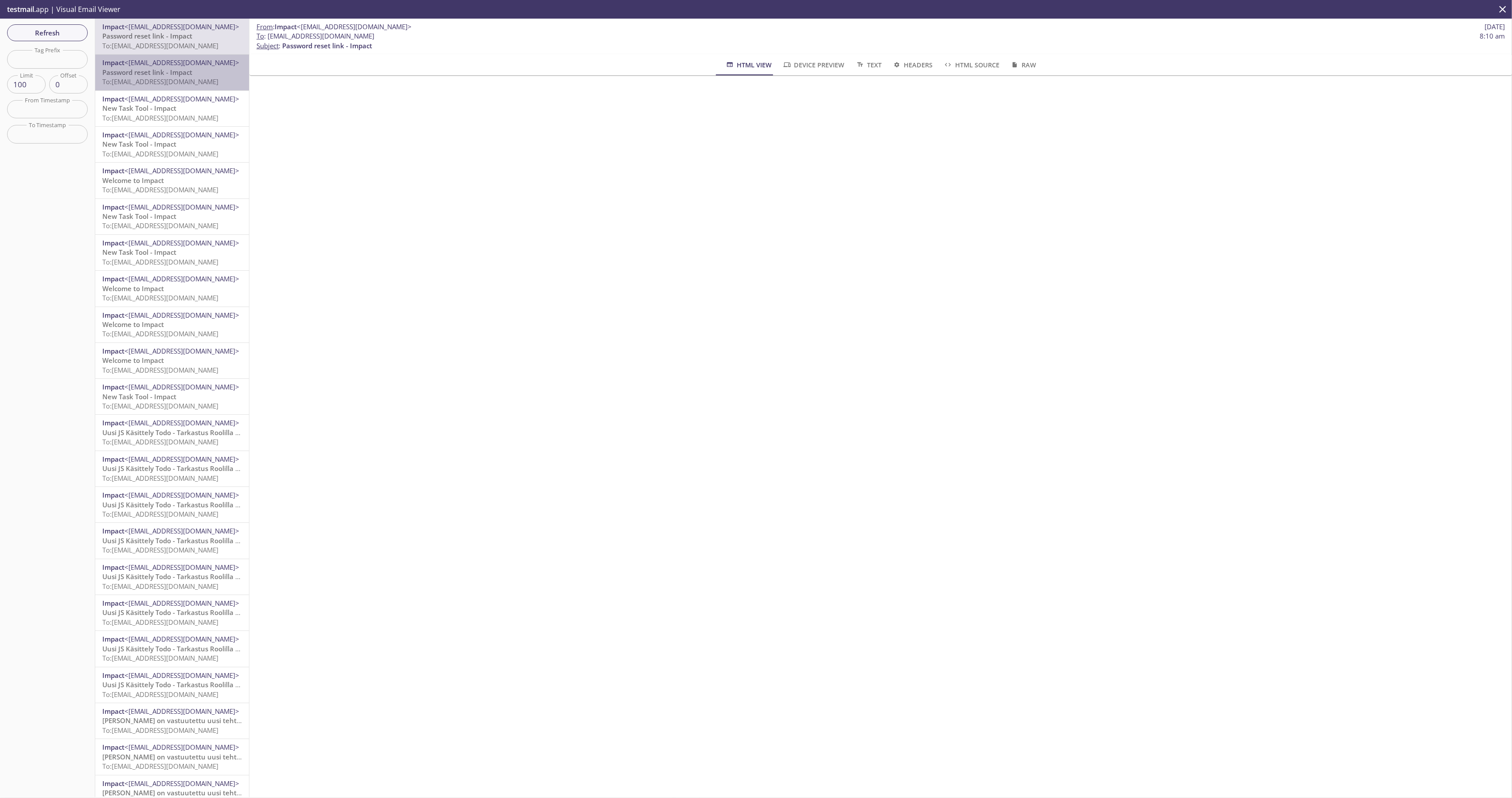
click at [173, 80] on span "To: [EMAIL_ADDRESS][DOMAIN_NAME]" at bounding box center [160, 81] width 116 height 9
click at [177, 46] on span "To: [EMAIL_ADDRESS][DOMAIN_NAME]" at bounding box center [160, 46] width 116 height 9
